Goal: Information Seeking & Learning: Learn about a topic

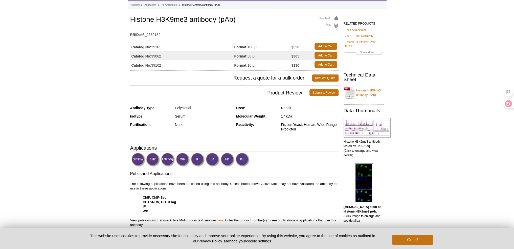
scroll to position [23, 0]
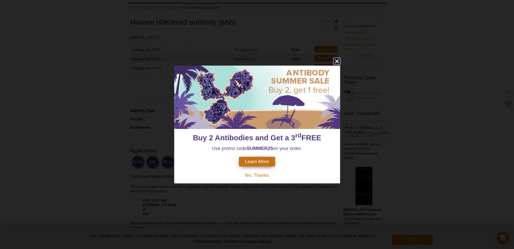
click at [337, 60] on icon "close" at bounding box center [337, 61] width 4 height 4
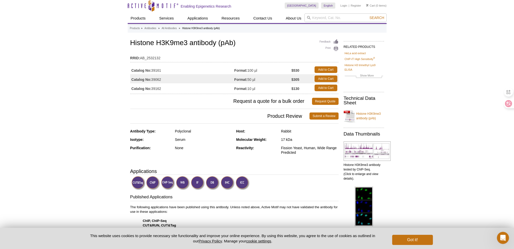
scroll to position [0, 0]
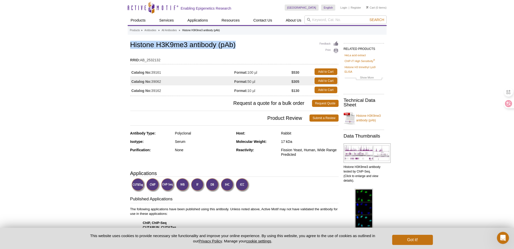
drag, startPoint x: 129, startPoint y: 45, endPoint x: 243, endPoint y: 48, distance: 114.6
type textarea "Histone H3K9me3 antibody (pAb)"
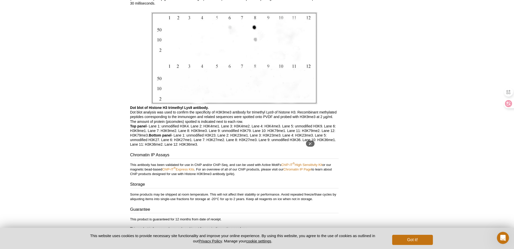
scroll to position [1189, 0]
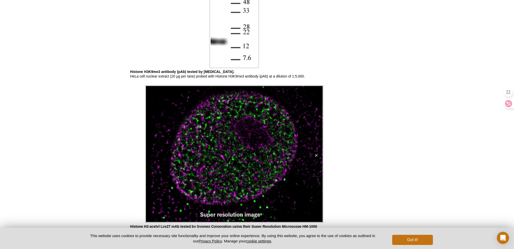
scroll to position [987, 0]
